Goal: Task Accomplishment & Management: Manage account settings

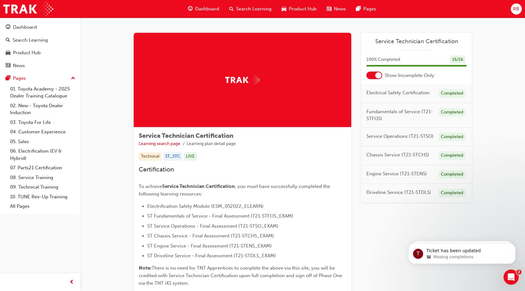
scroll to position [418, 0]
click at [519, 8] on span "RB" at bounding box center [516, 8] width 6 height 7
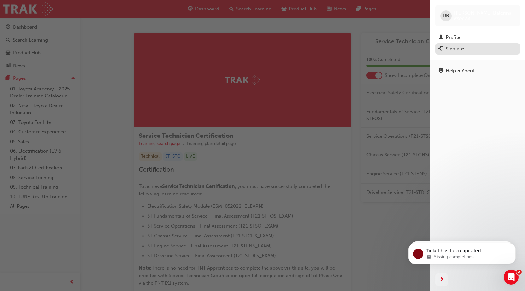
click at [460, 49] on div "Sign out" at bounding box center [455, 48] width 18 height 7
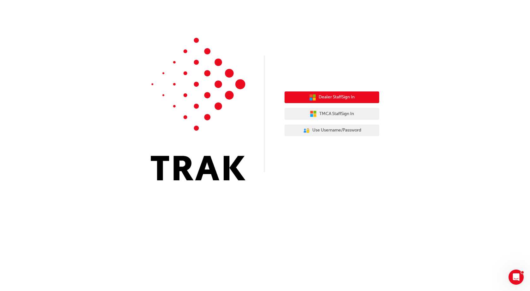
click at [344, 101] on button "Dealer Staff Sign In" at bounding box center [332, 97] width 95 height 12
click at [310, 98] on icon "button" at bounding box center [311, 98] width 3 height 3
